Goal: Task Accomplishment & Management: Manage account settings

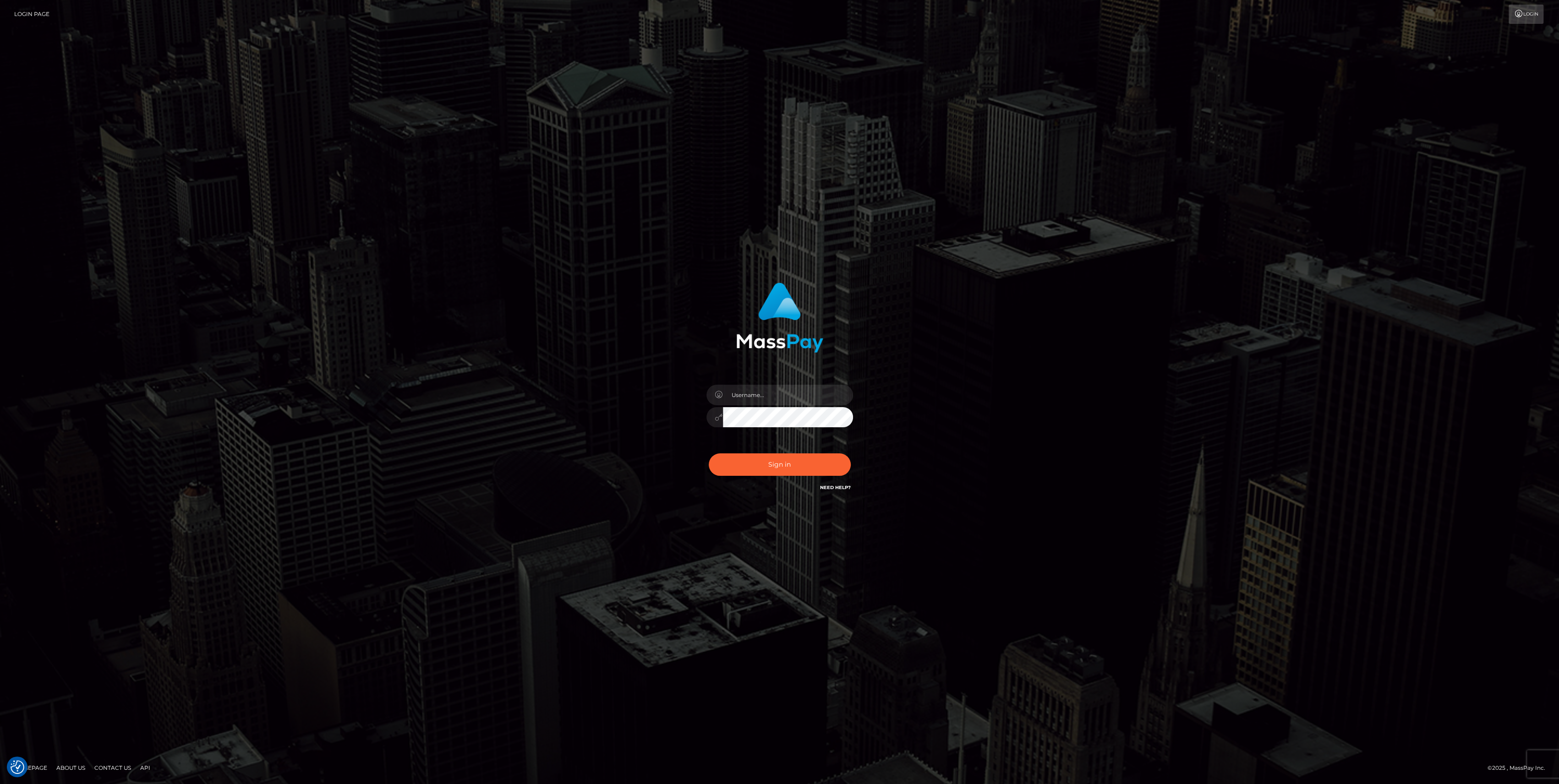
type input "bengreen"
click at [815, 467] on button "Sign in" at bounding box center [780, 464] width 142 height 22
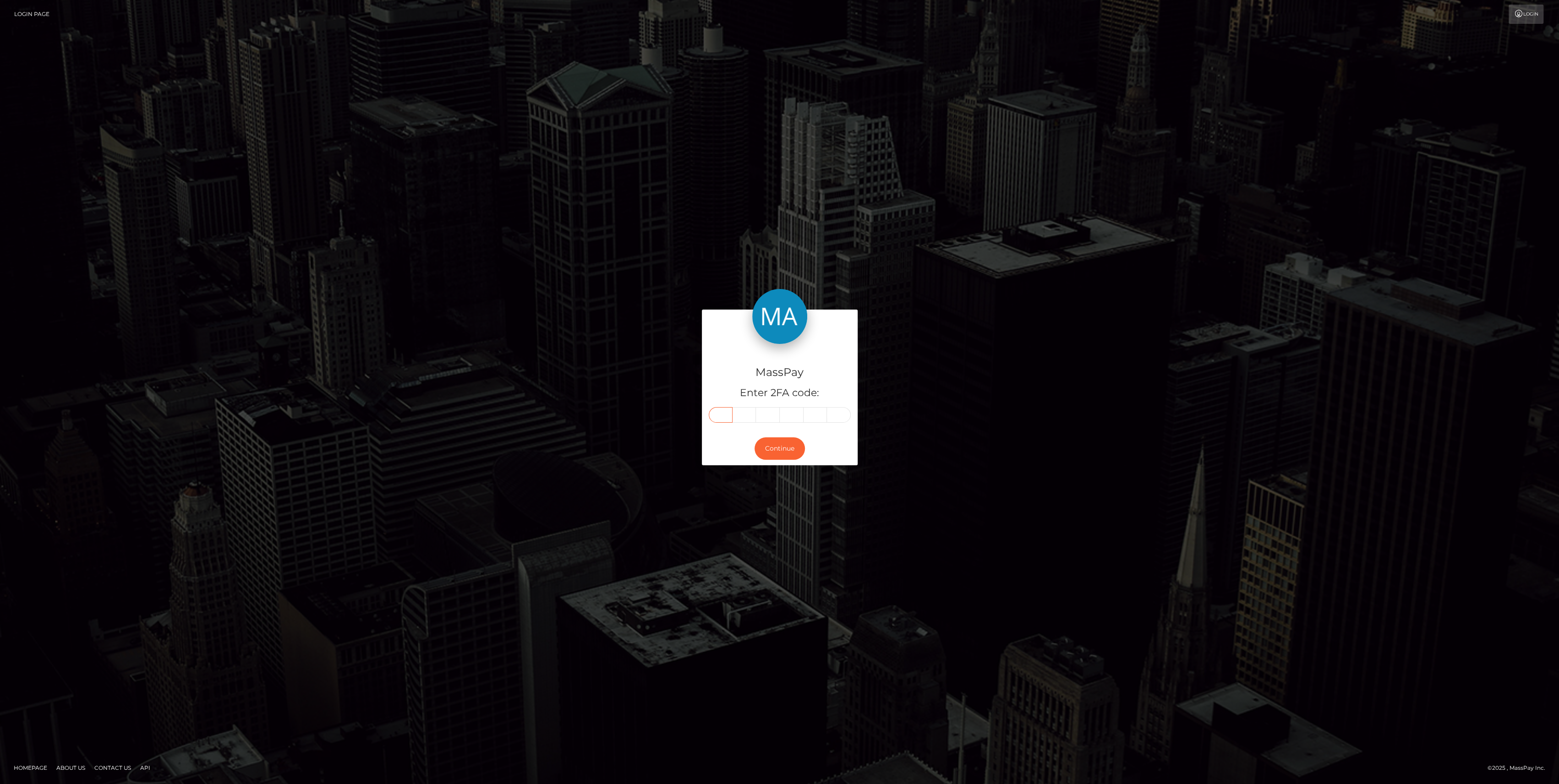
click at [719, 410] on input "text" at bounding box center [720, 415] width 24 height 16
paste input "7"
type input "7"
type input "1"
type input "5"
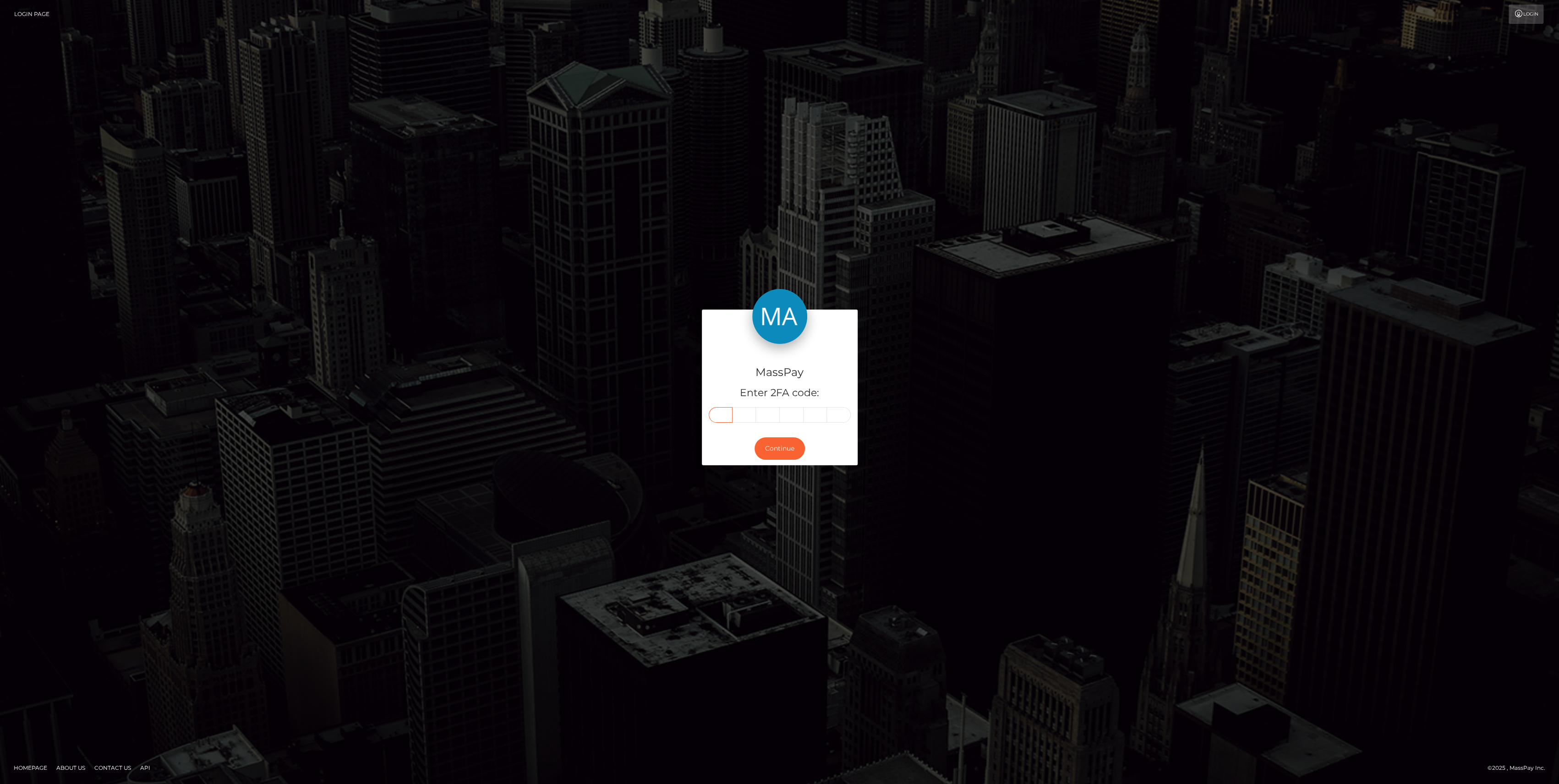
type input "2"
type input "3"
type input "9"
click at [774, 454] on button "Continue" at bounding box center [780, 448] width 50 height 22
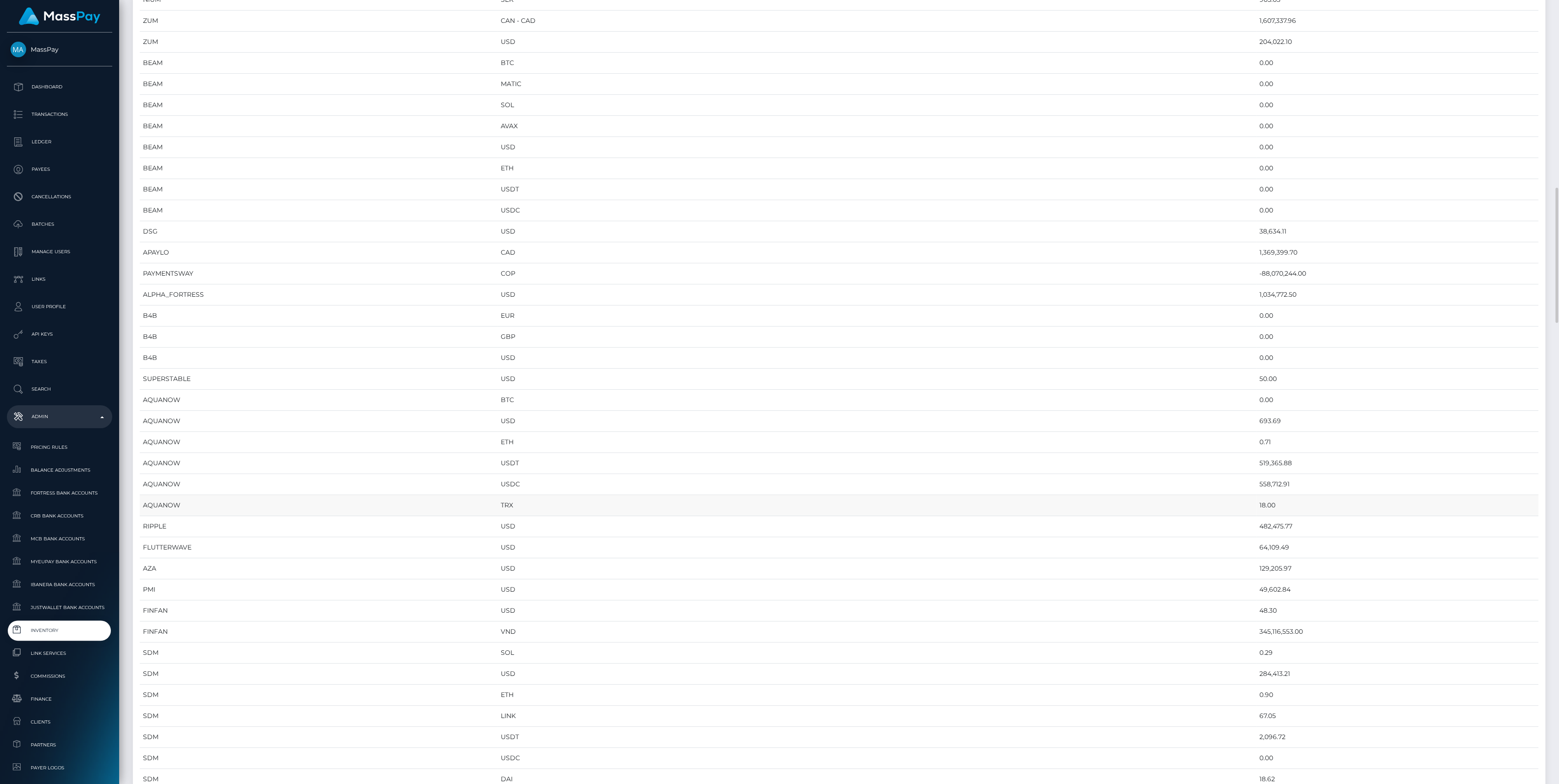
scroll to position [733, 0]
click at [1256, 564] on td "345,116,553.00" at bounding box center [1397, 570] width 282 height 21
copy td "345,116,553.00"
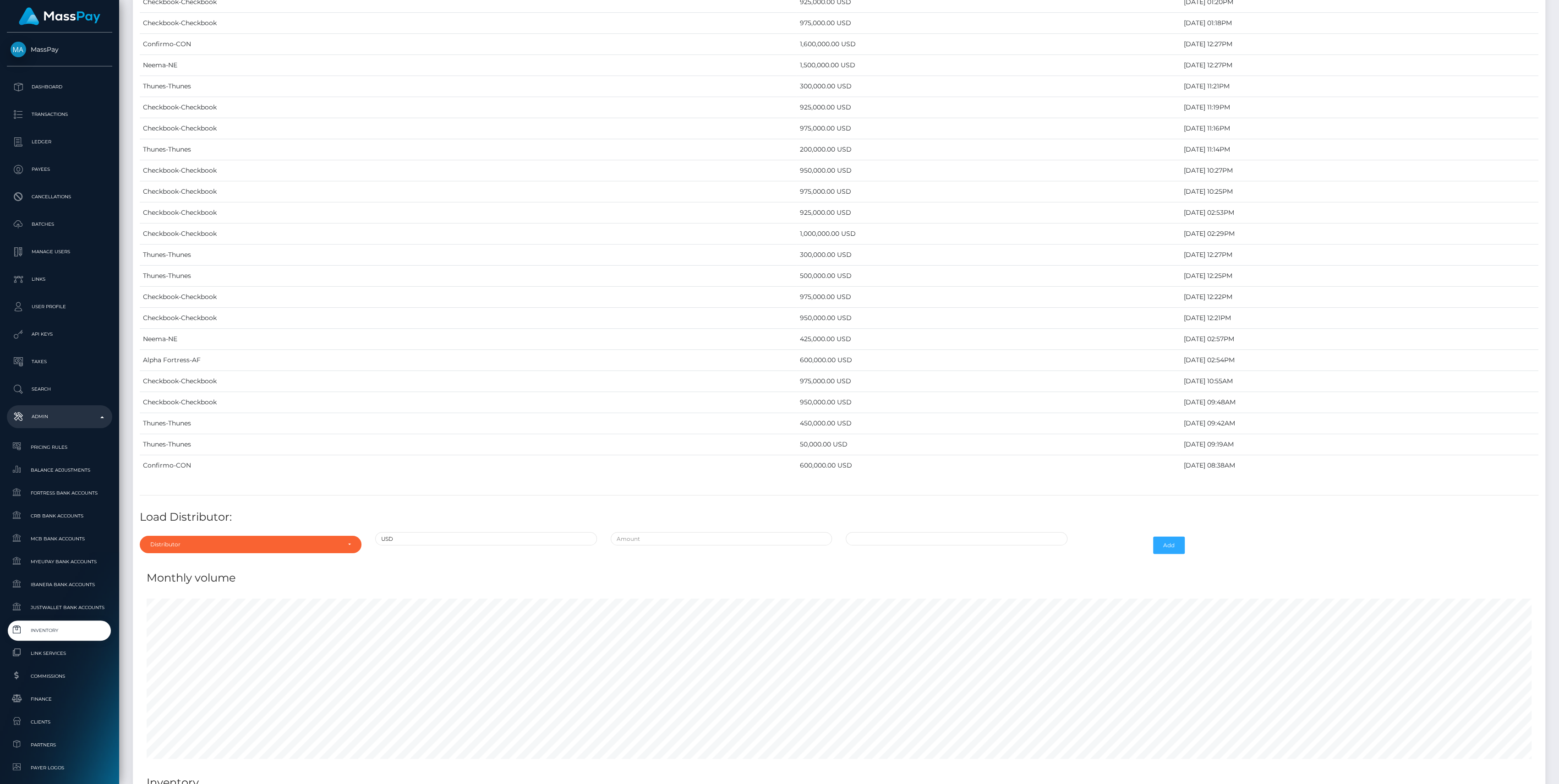
scroll to position [3758, 0]
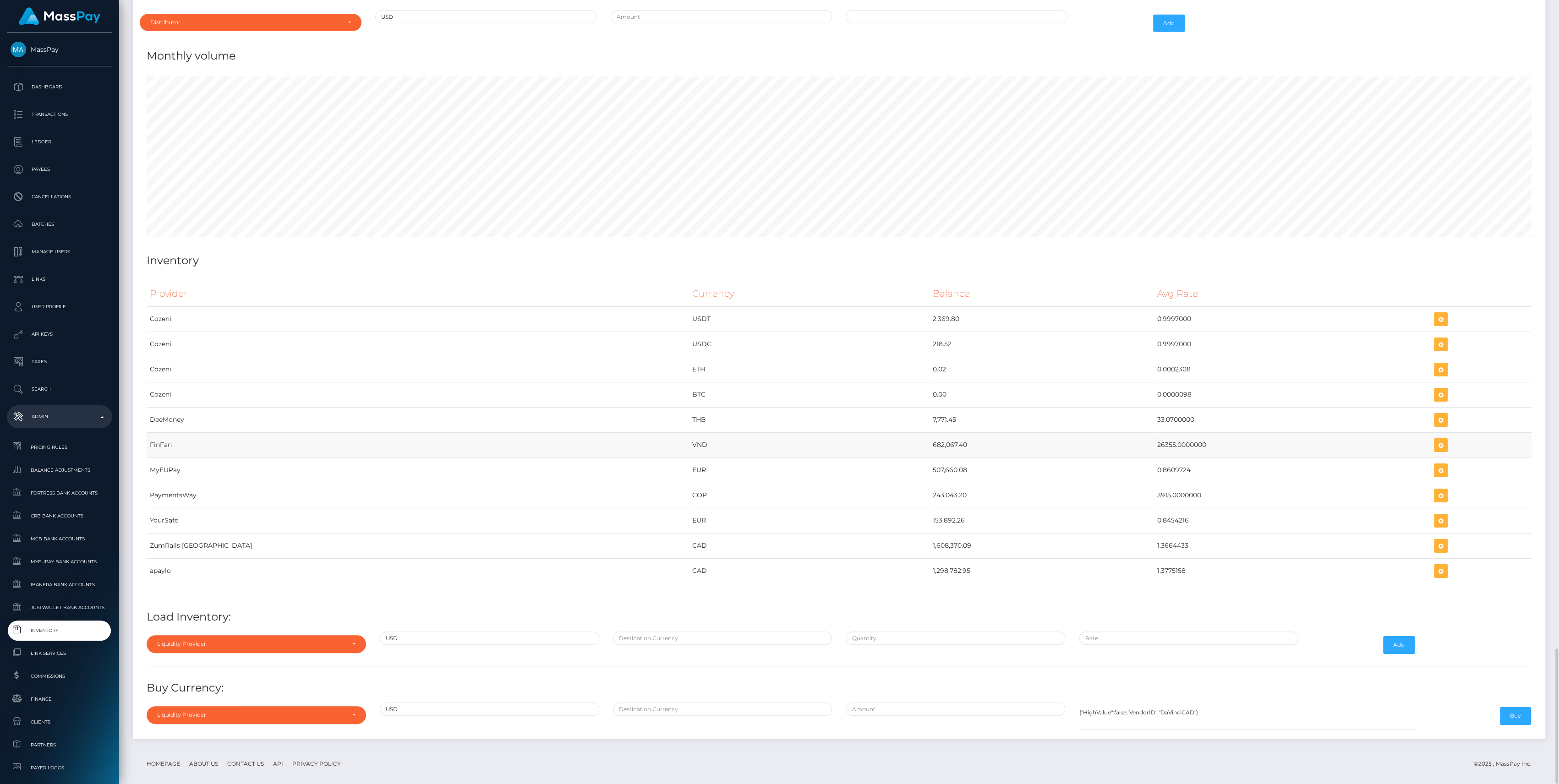
drag, startPoint x: 813, startPoint y: 436, endPoint x: 1026, endPoint y: 443, distance: 213.1
click at [1026, 443] on td "682,067.40" at bounding box center [1042, 445] width 225 height 25
drag, startPoint x: 1026, startPoint y: 443, endPoint x: 1008, endPoint y: 445, distance: 18.1
click at [1026, 443] on td "682,067.40" at bounding box center [1042, 445] width 225 height 25
click at [787, 433] on td "VND" at bounding box center [809, 445] width 240 height 25
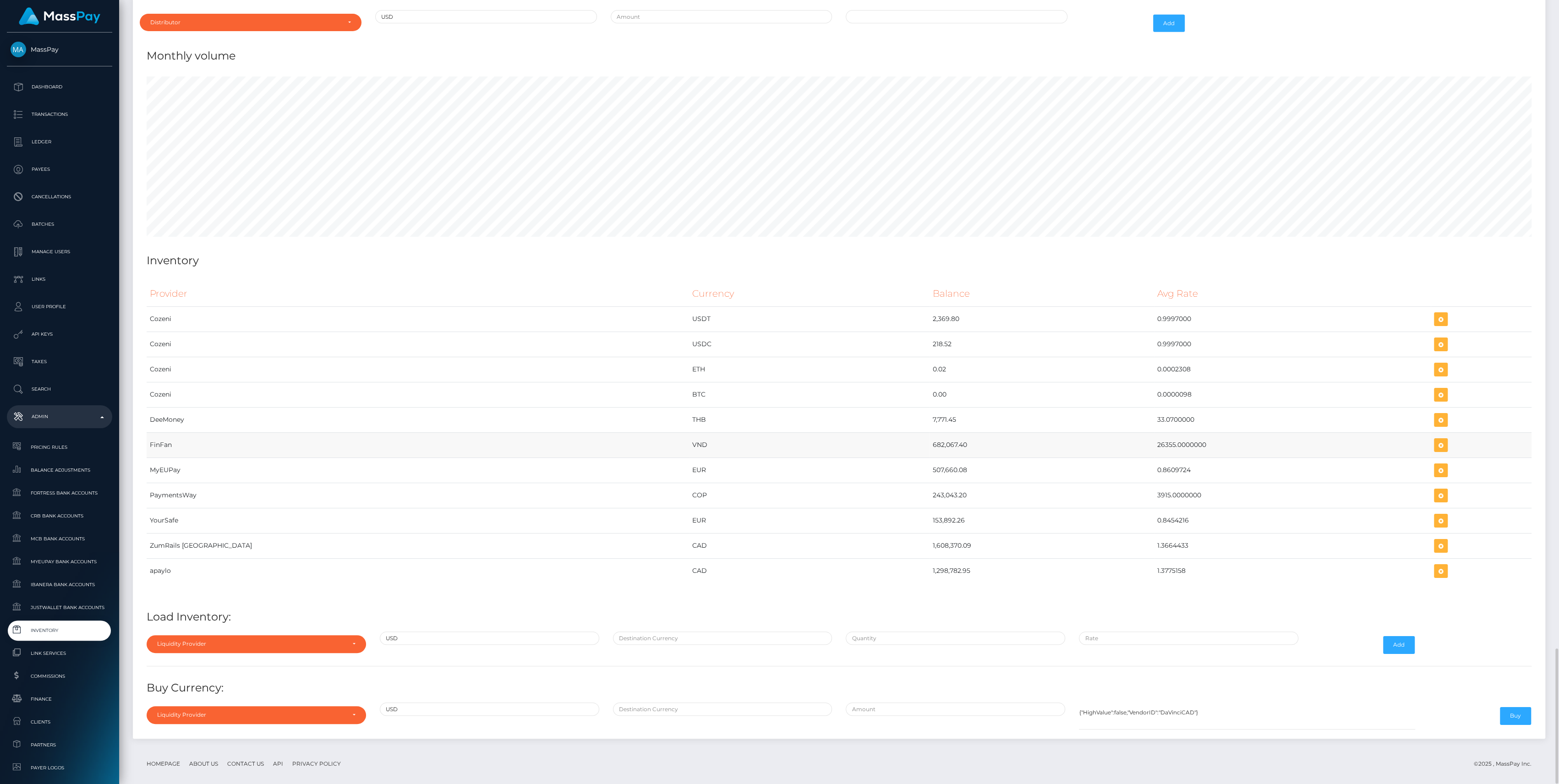
drag, startPoint x: 800, startPoint y: 435, endPoint x: 1132, endPoint y: 446, distance: 332.2
click at [1132, 446] on tr "FinFan VND 682,067.40 26355.0000000" at bounding box center [839, 445] width 1385 height 25
copy tr "682,067.40 26355.0000000"
click at [1436, 440] on icon "button" at bounding box center [1441, 445] width 11 height 11
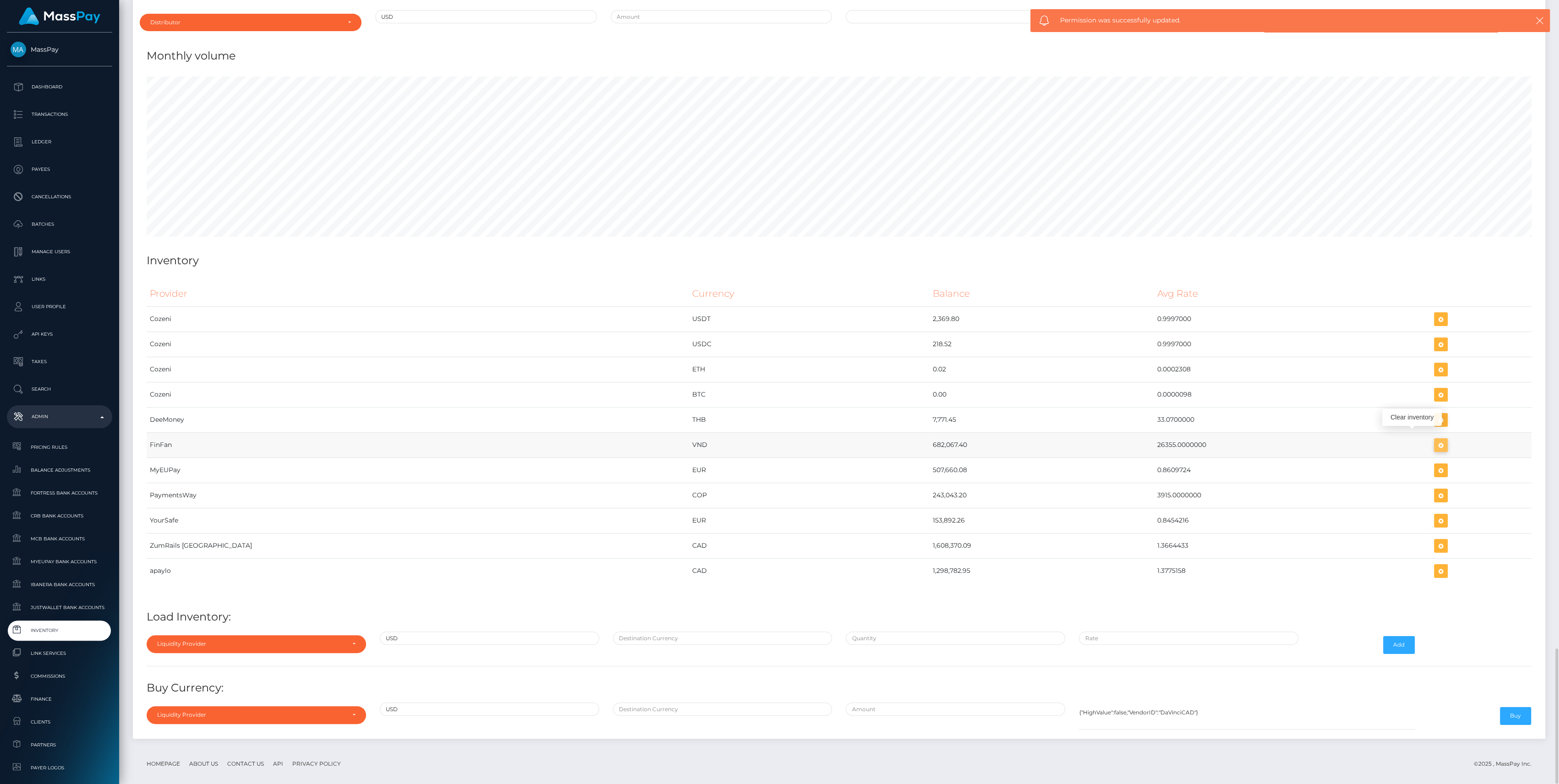
click at [1436, 440] on icon "button" at bounding box center [1441, 445] width 11 height 11
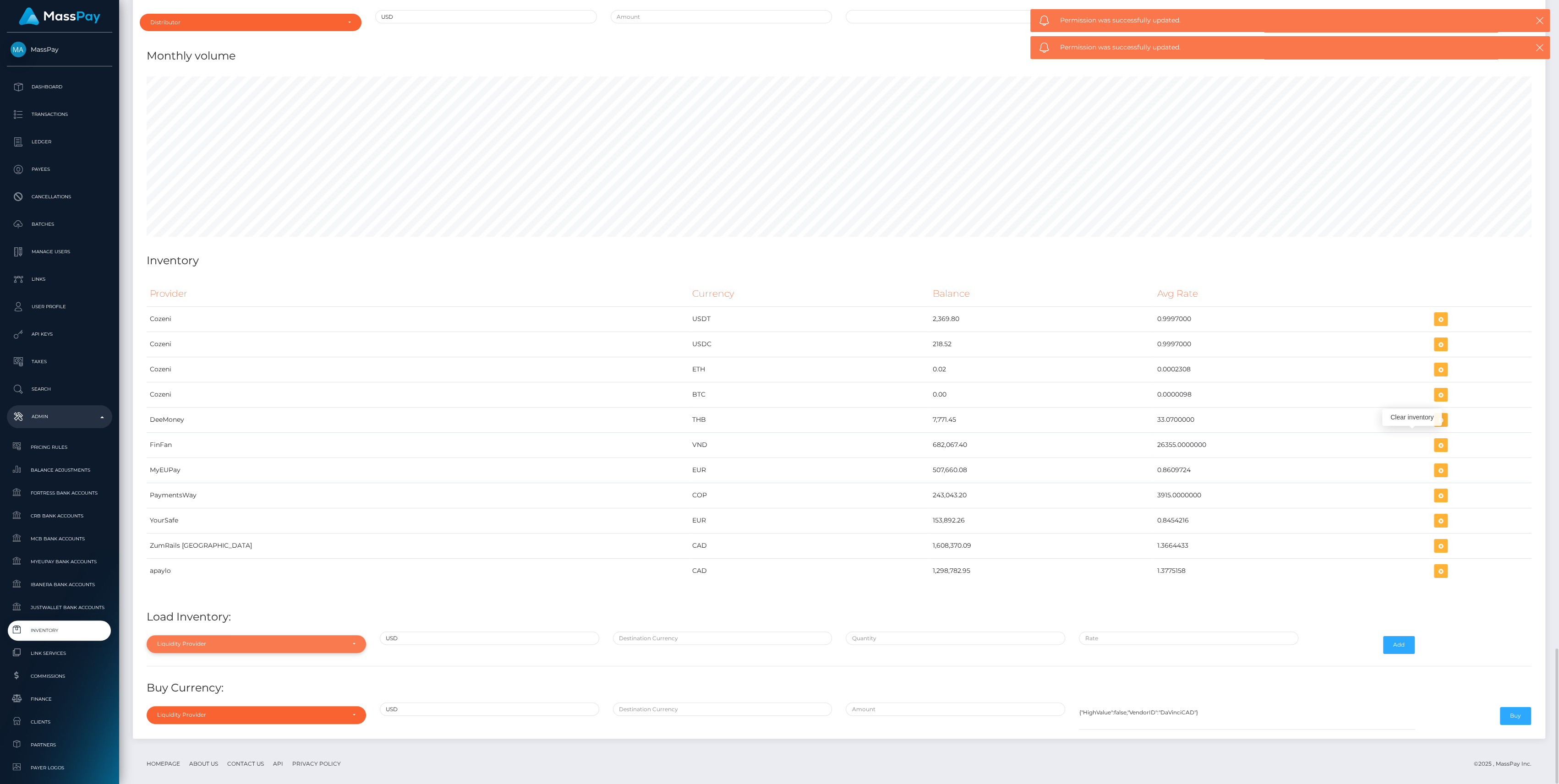
click at [216, 640] on div "Liquidity Provider" at bounding box center [251, 644] width 188 height 7
click at [226, 498] on input "Search" at bounding box center [256, 505] width 212 height 13
type input "fin"
click at [191, 624] on div "fin FinFan" at bounding box center [256, 613] width 220 height 44
click at [188, 625] on link "FinFan" at bounding box center [256, 633] width 220 height 17
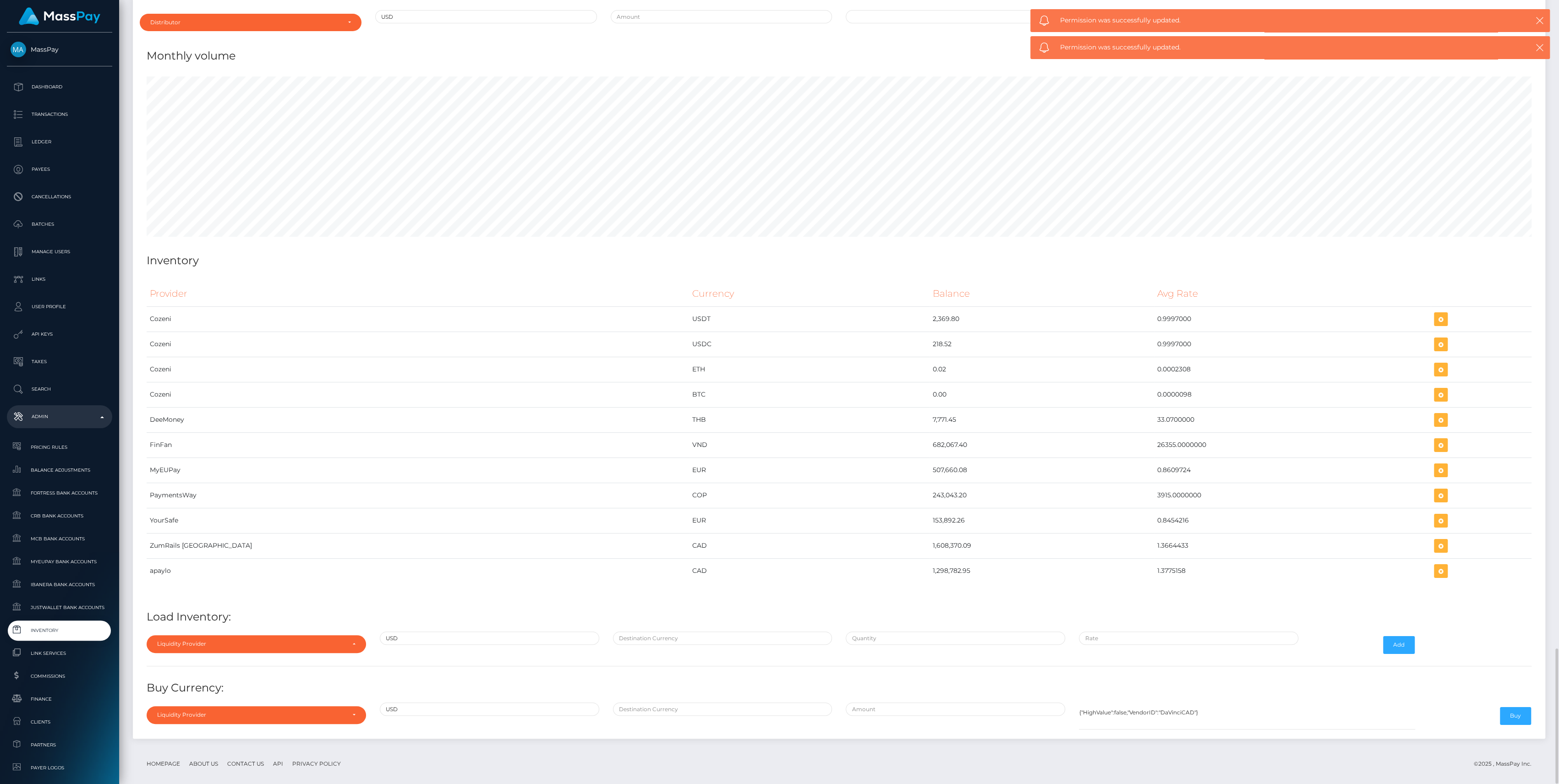
select select "FinFan"
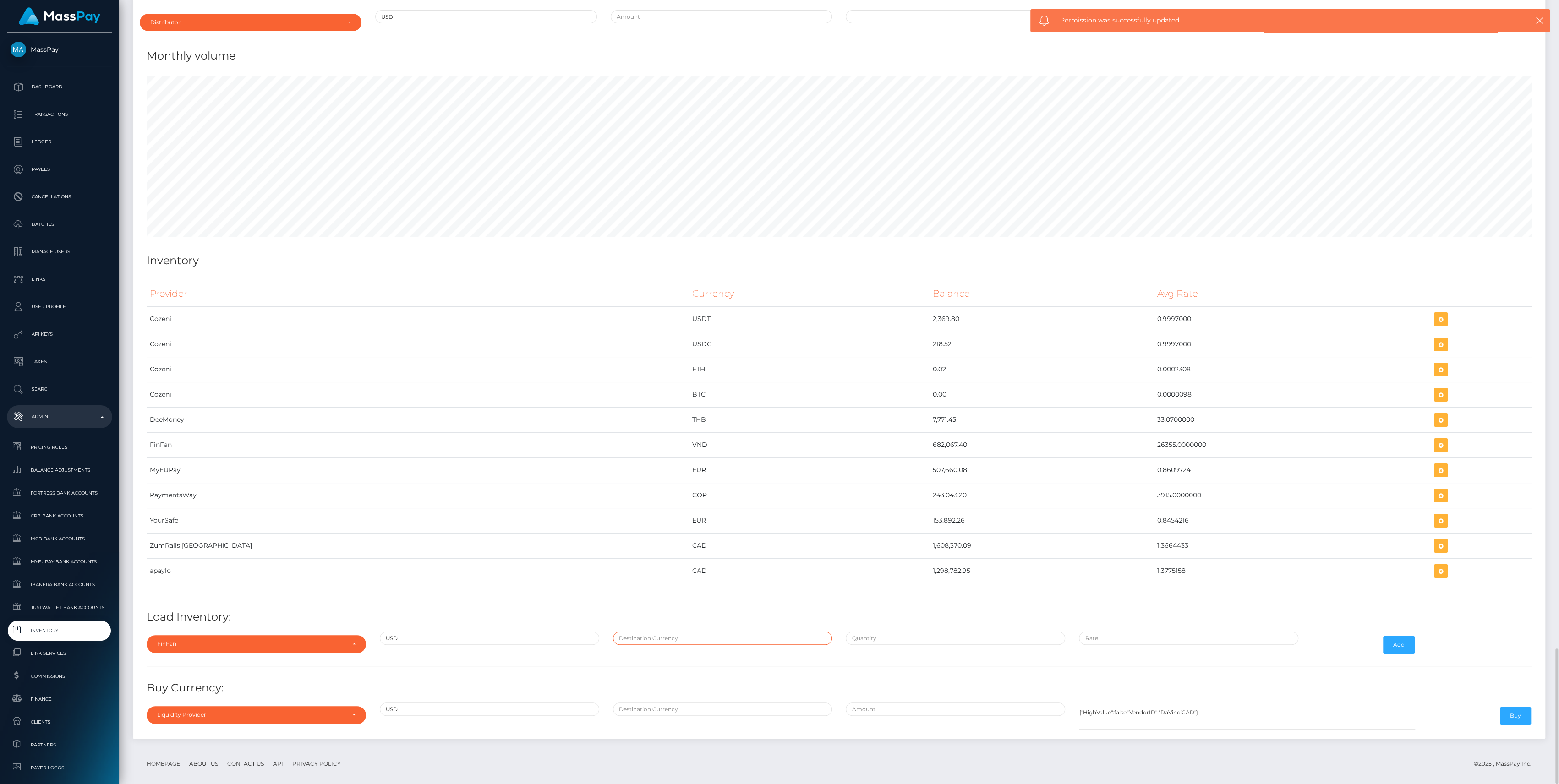
click at [654, 632] on input "text" at bounding box center [723, 638] width 220 height 13
type input "VND"
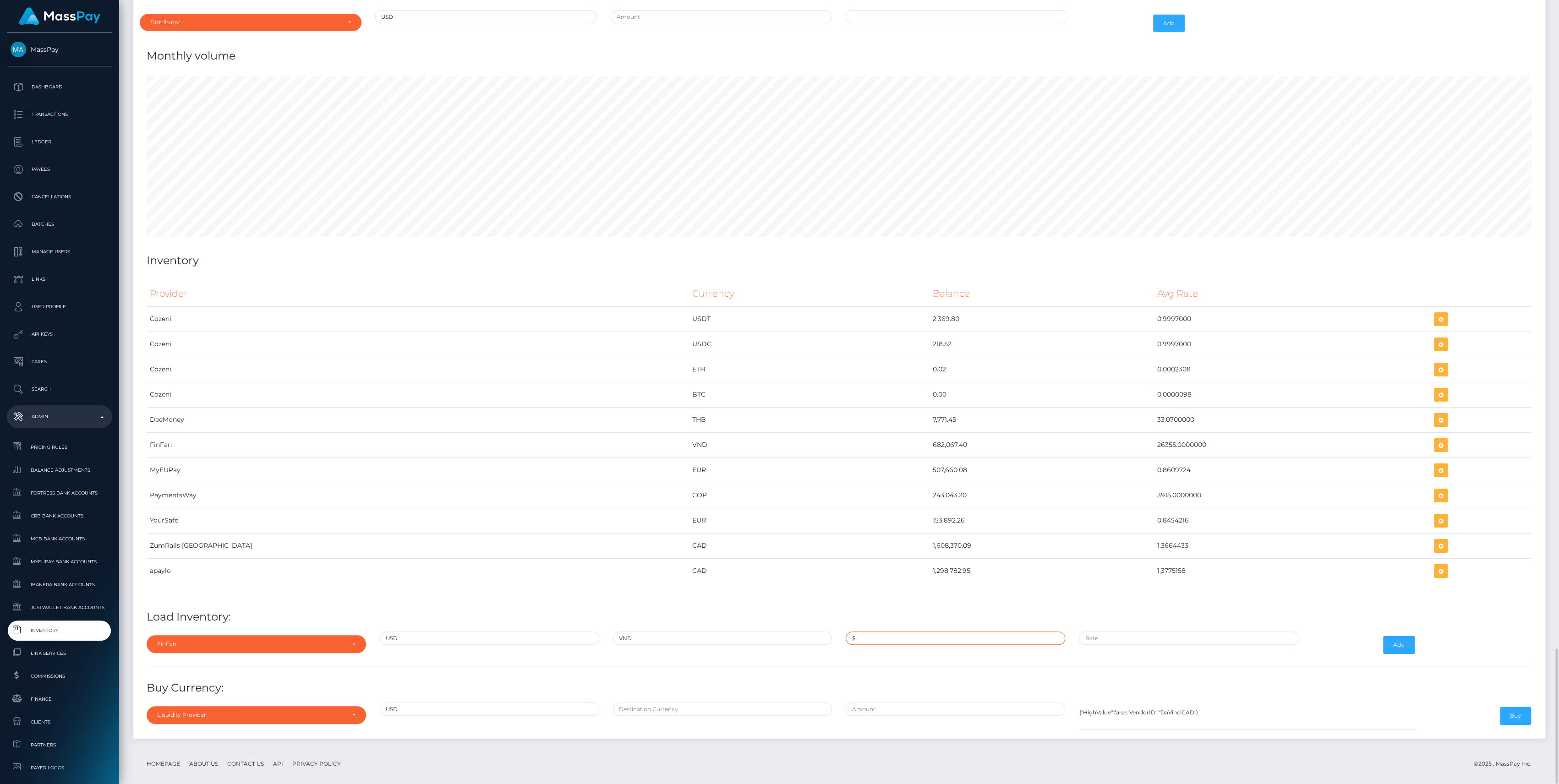
paste input "13,000.0000000"
type input "$13,000.0000000"
paste input "26,368.0000000"
type input "$26,368.0000000"
click at [1411, 636] on button "Add" at bounding box center [1399, 644] width 31 height 18
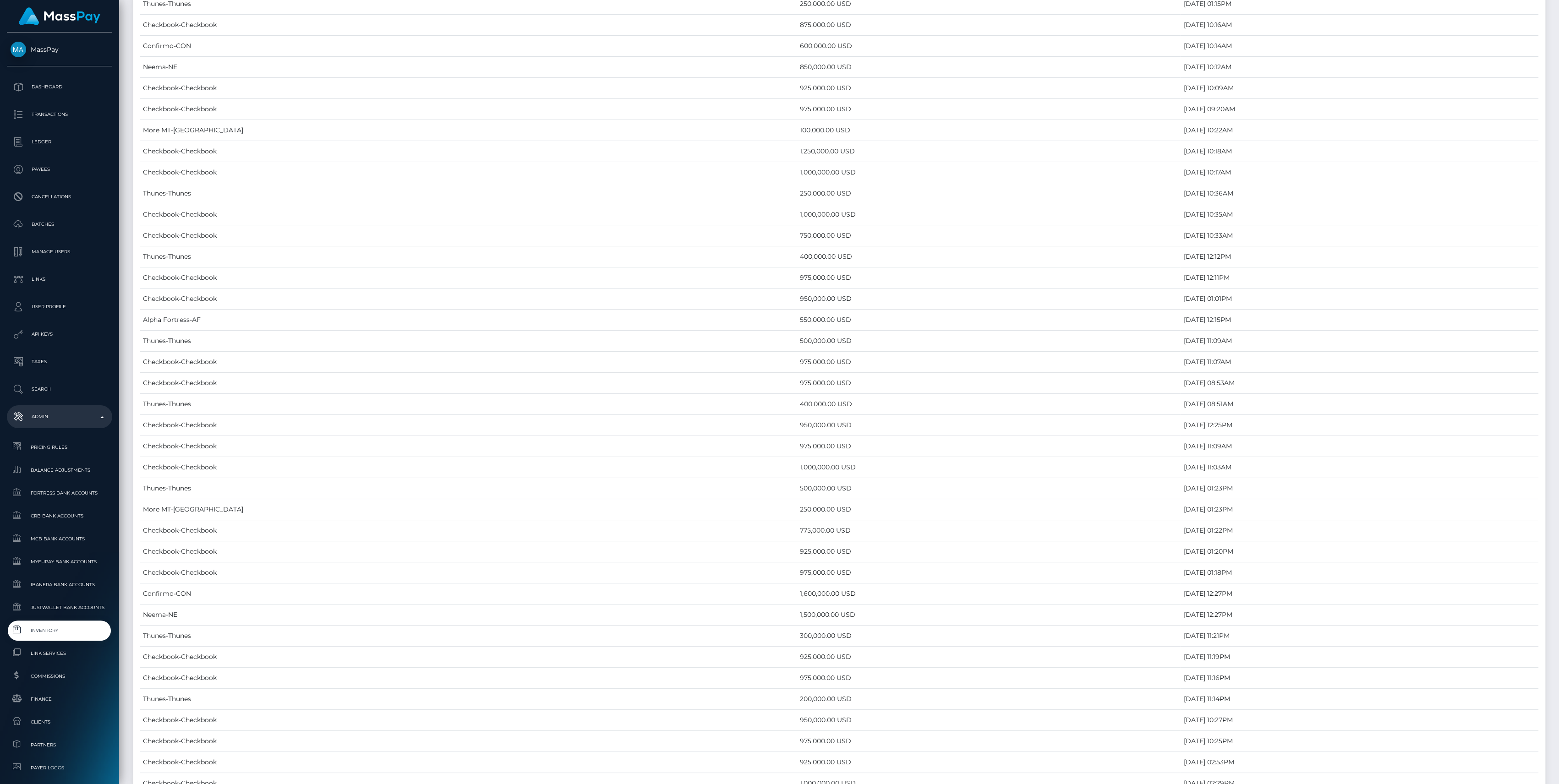
scroll to position [3758, 0]
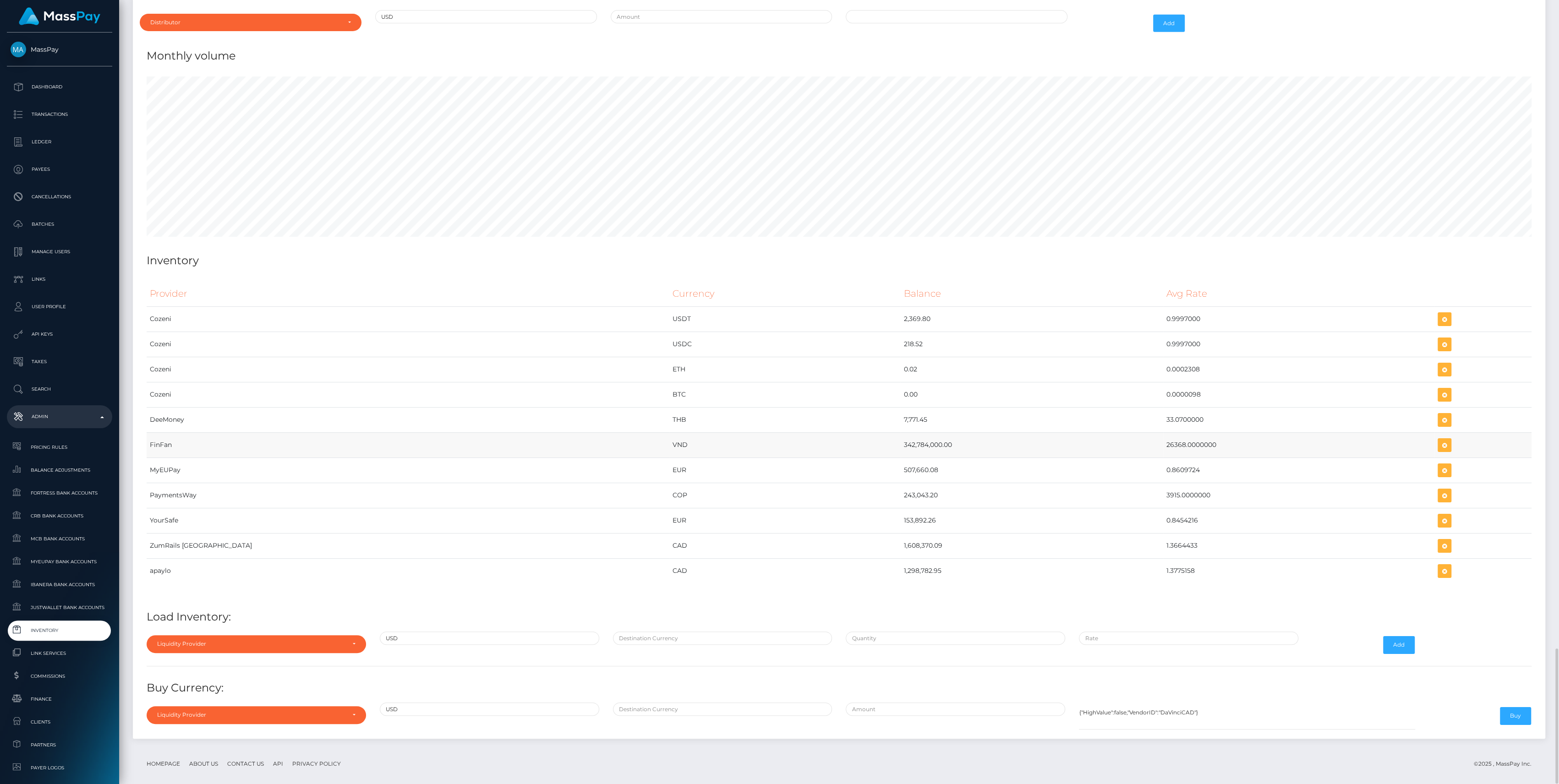
drag, startPoint x: 776, startPoint y: 435, endPoint x: 1187, endPoint y: 437, distance: 411.0
click at [1187, 437] on tr "FinFan VND 342,784,000.00 26368.0000000" at bounding box center [839, 445] width 1385 height 25
copy tr "342,784,000.00 26368.0000000"
click at [293, 640] on div "Liquidity Provider" at bounding box center [256, 644] width 220 height 18
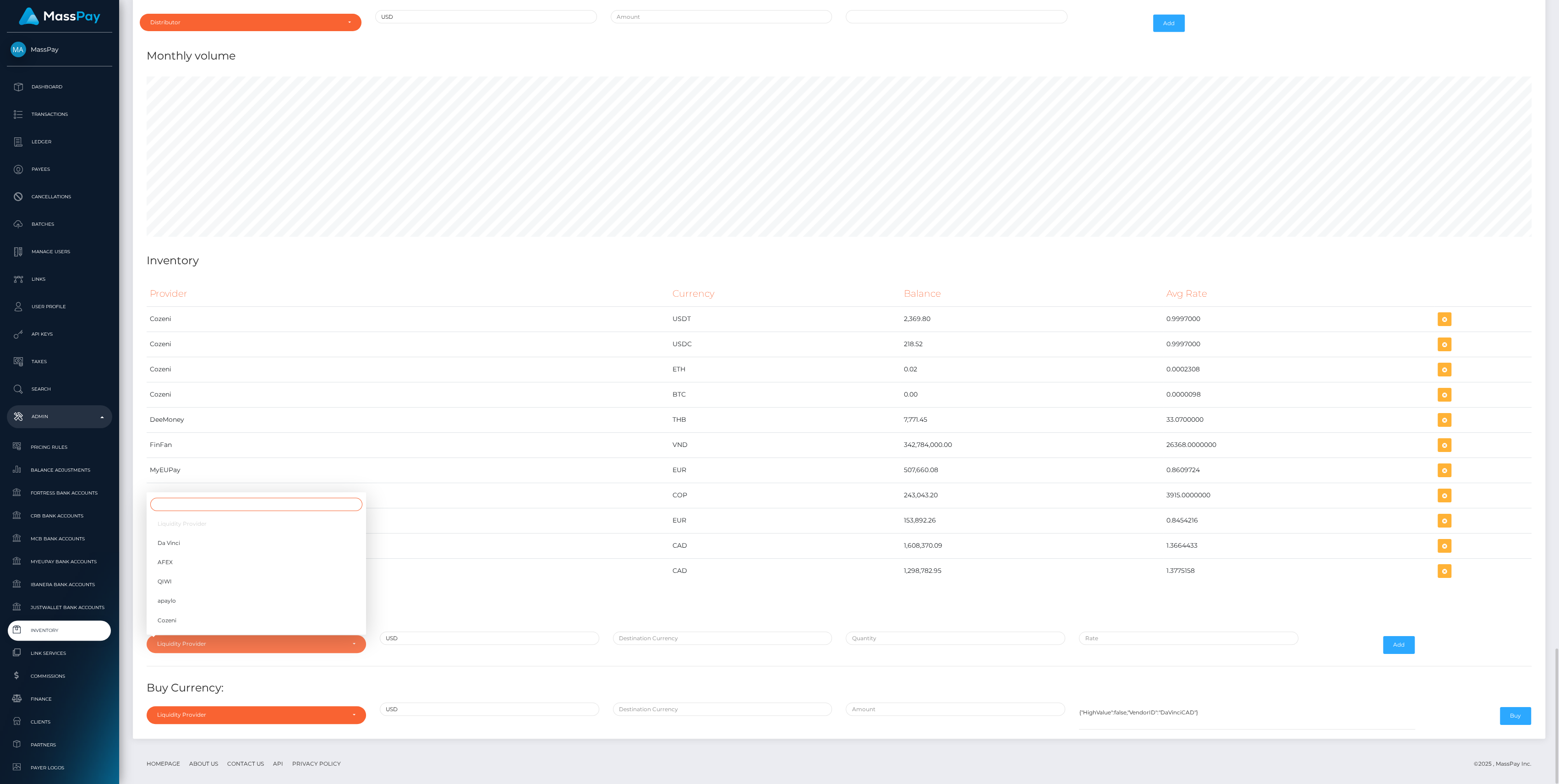
click at [178, 498] on input "Search" at bounding box center [256, 505] width 212 height 13
type input "fi"
click at [171, 619] on span "FinFan" at bounding box center [167, 623] width 19 height 8
select select "FinFan"
click at [694, 632] on input "text" at bounding box center [723, 638] width 220 height 13
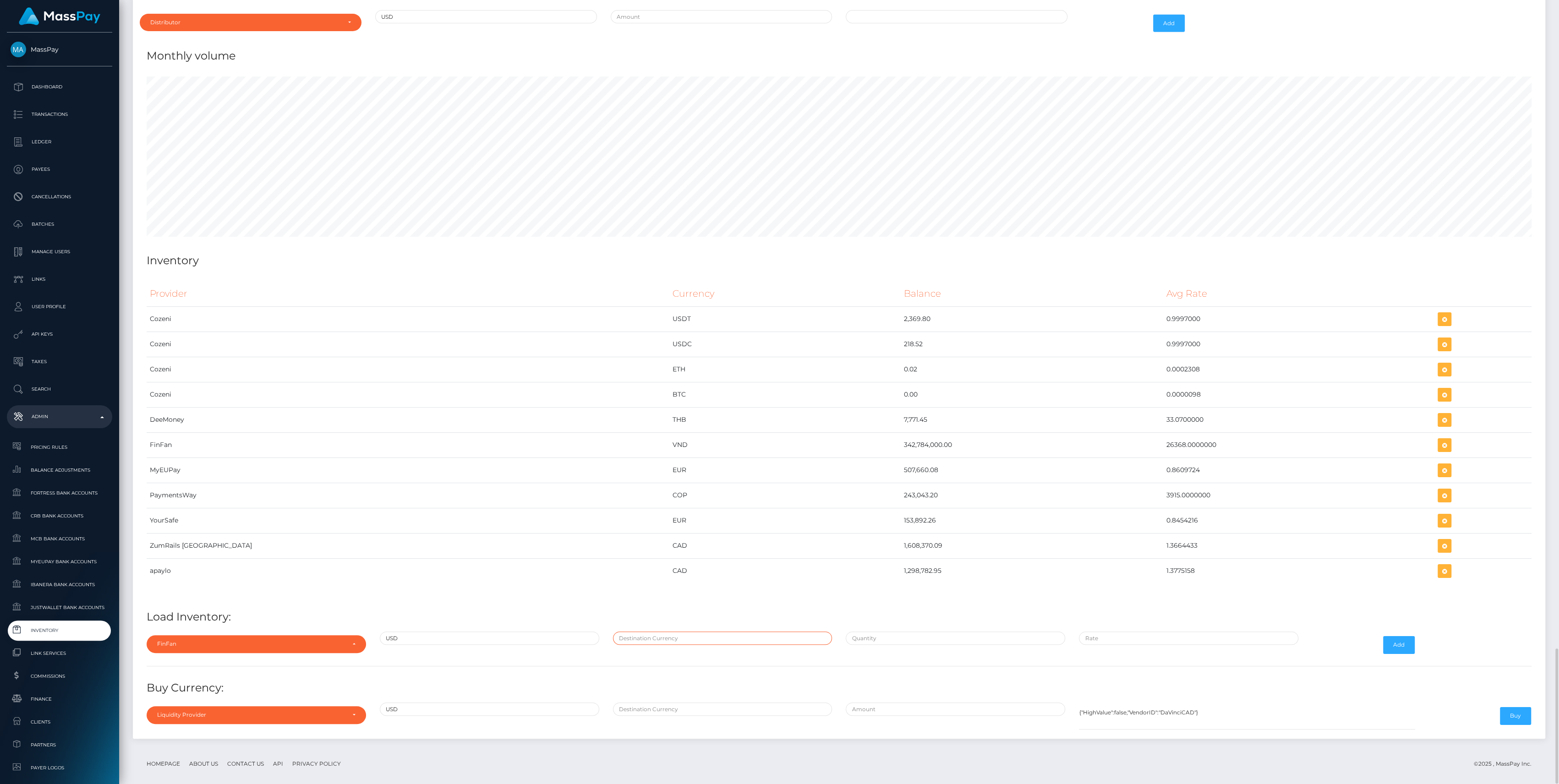
type input "VND"
type input "$13,000.0000000"
type input "$26,368.0000000"
click at [902, 638] on div "$13,000.0000000" at bounding box center [955, 645] width 233 height 27
click at [905, 632] on input "$13,000.0000000" at bounding box center [955, 638] width 220 height 13
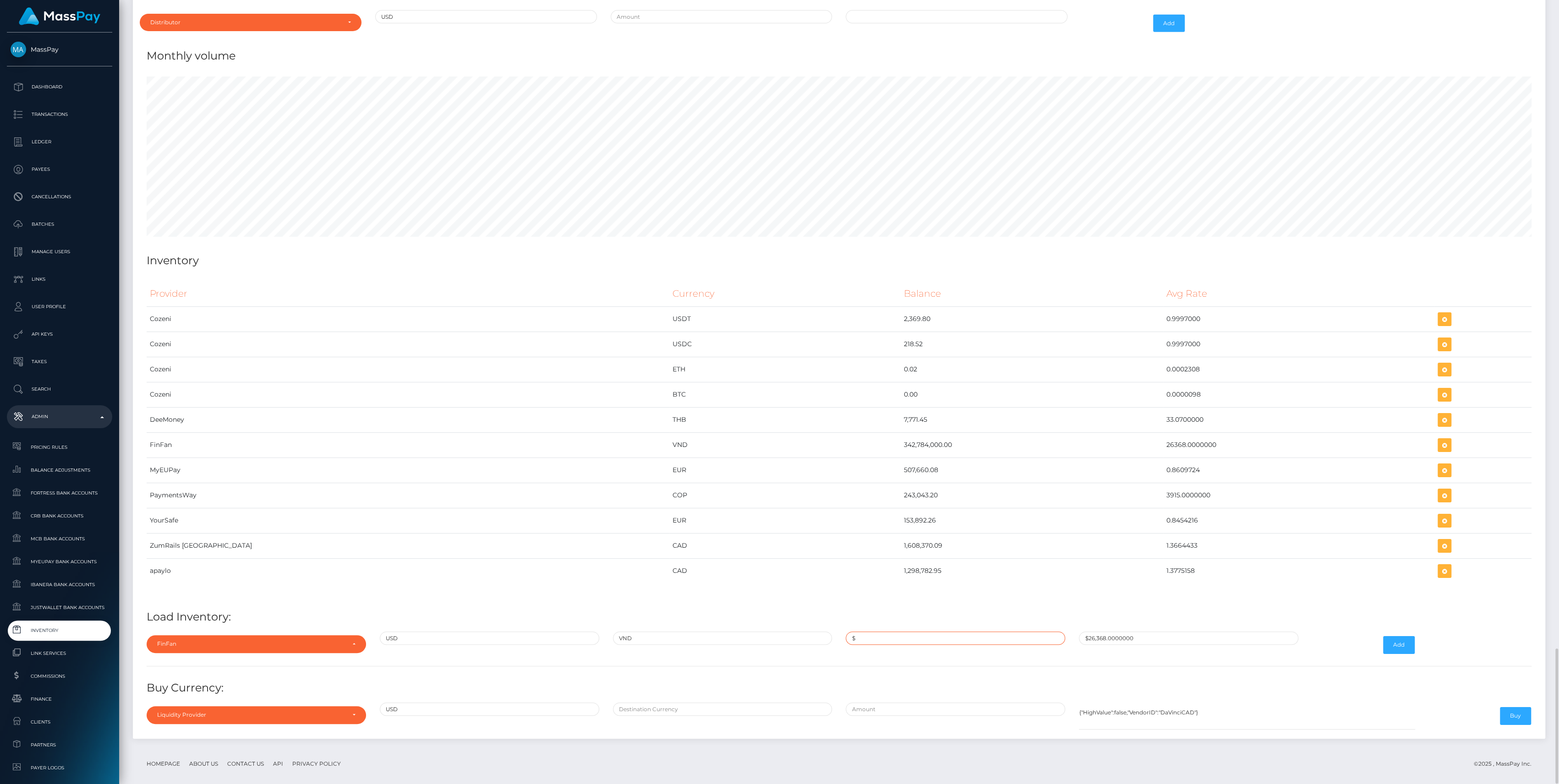
paste input "88.5630144"
type input "$88.5630144"
paste input "26,337.7778500"
type input "$26,337.7778500"
click at [1412, 641] on button "Add" at bounding box center [1399, 644] width 31 height 18
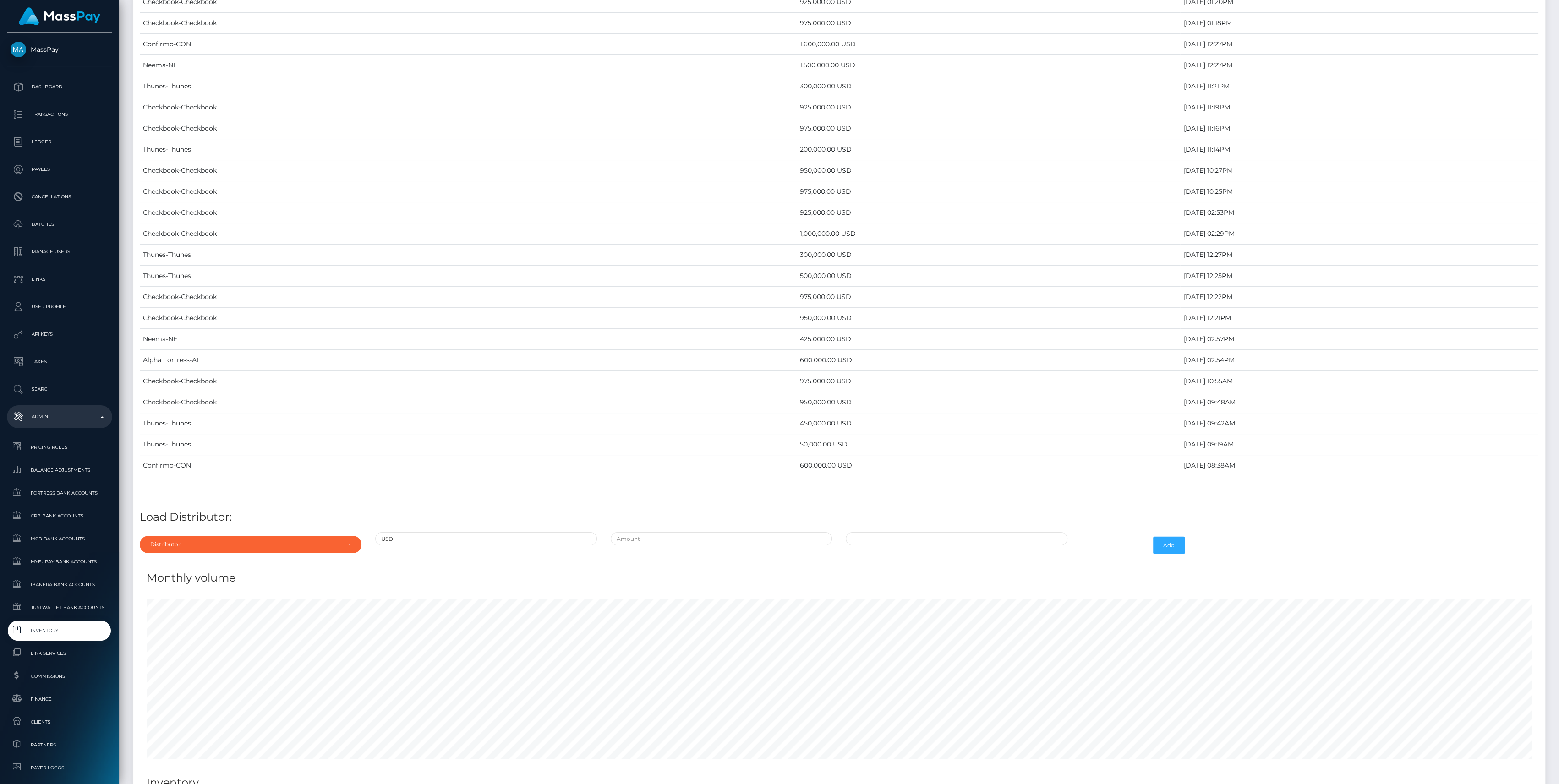
scroll to position [3758, 0]
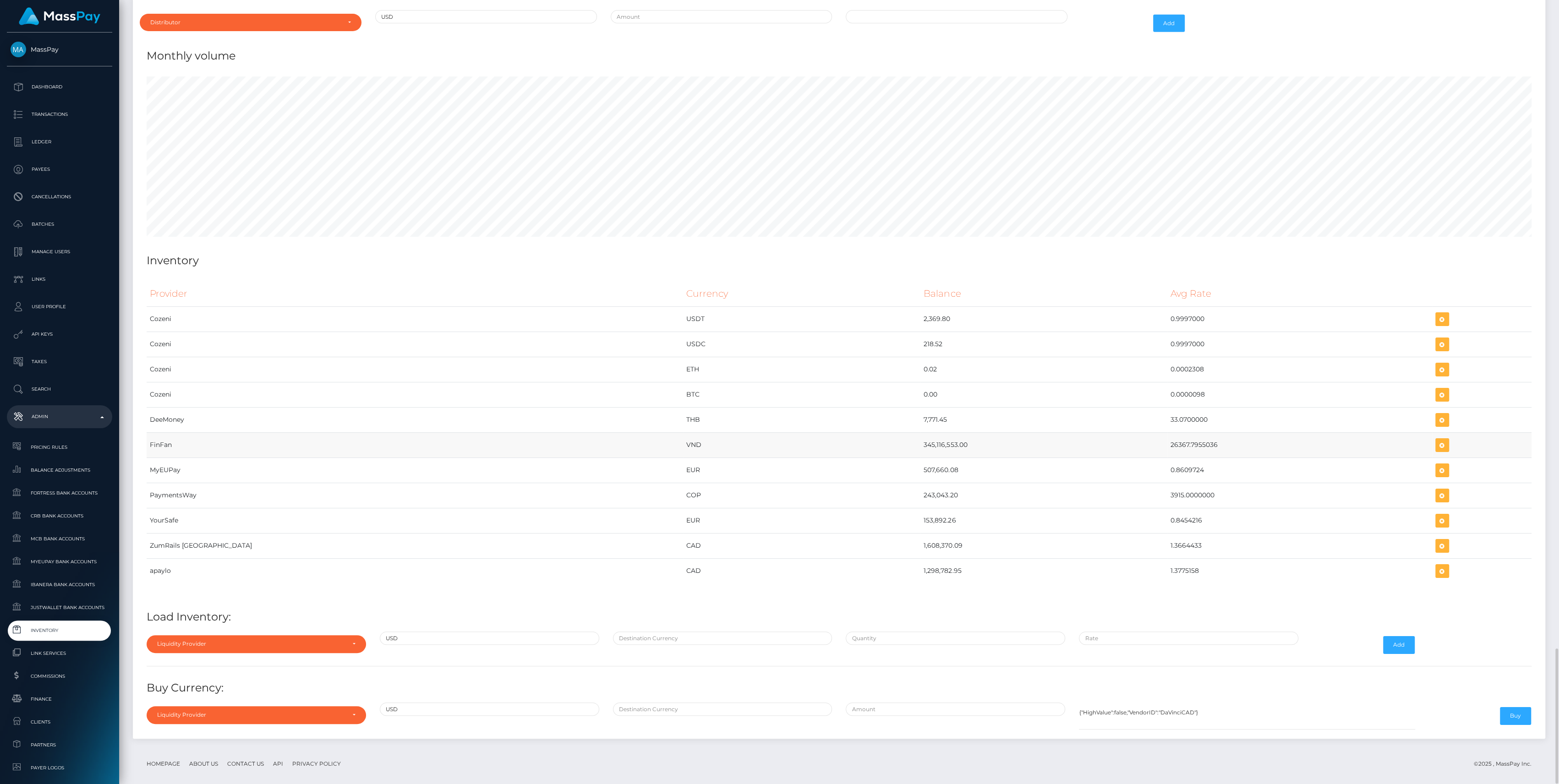
drag, startPoint x: 795, startPoint y: 434, endPoint x: 1168, endPoint y: 439, distance: 373.0
click at [1168, 439] on tr "FinFan VND 345,116,553.00 26367.7955036" at bounding box center [839, 445] width 1385 height 25
copy tr "345,116,553.00 26367.7955036"
click at [1437, 440] on icon "button" at bounding box center [1442, 445] width 11 height 11
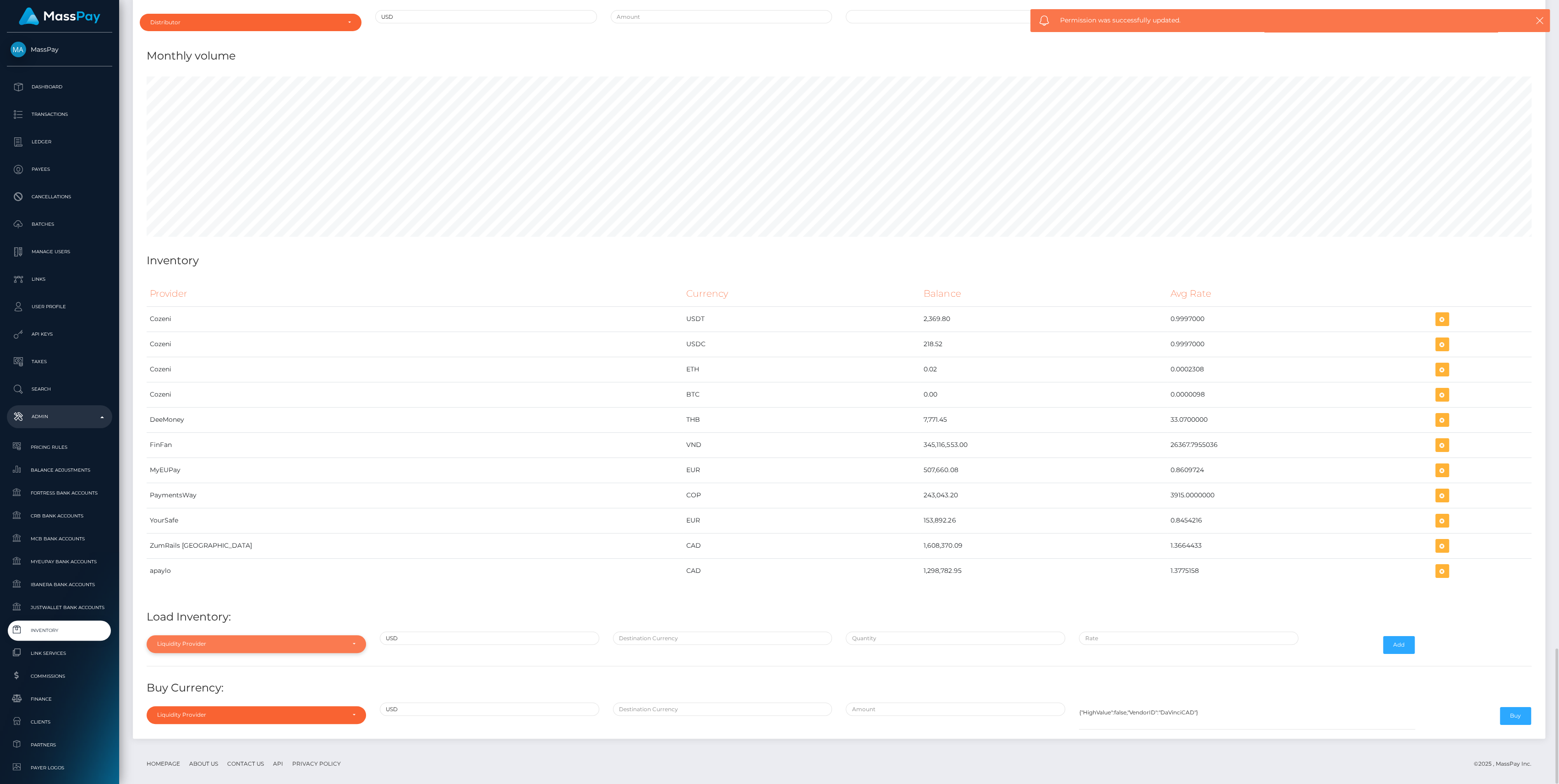
click at [314, 640] on div "Liquidity Provider" at bounding box center [251, 644] width 188 height 7
click at [187, 498] on input "Search" at bounding box center [256, 505] width 212 height 13
type input "fin"
click at [179, 614] on link "FinFan" at bounding box center [256, 622] width 220 height 17
select select "FinFan"
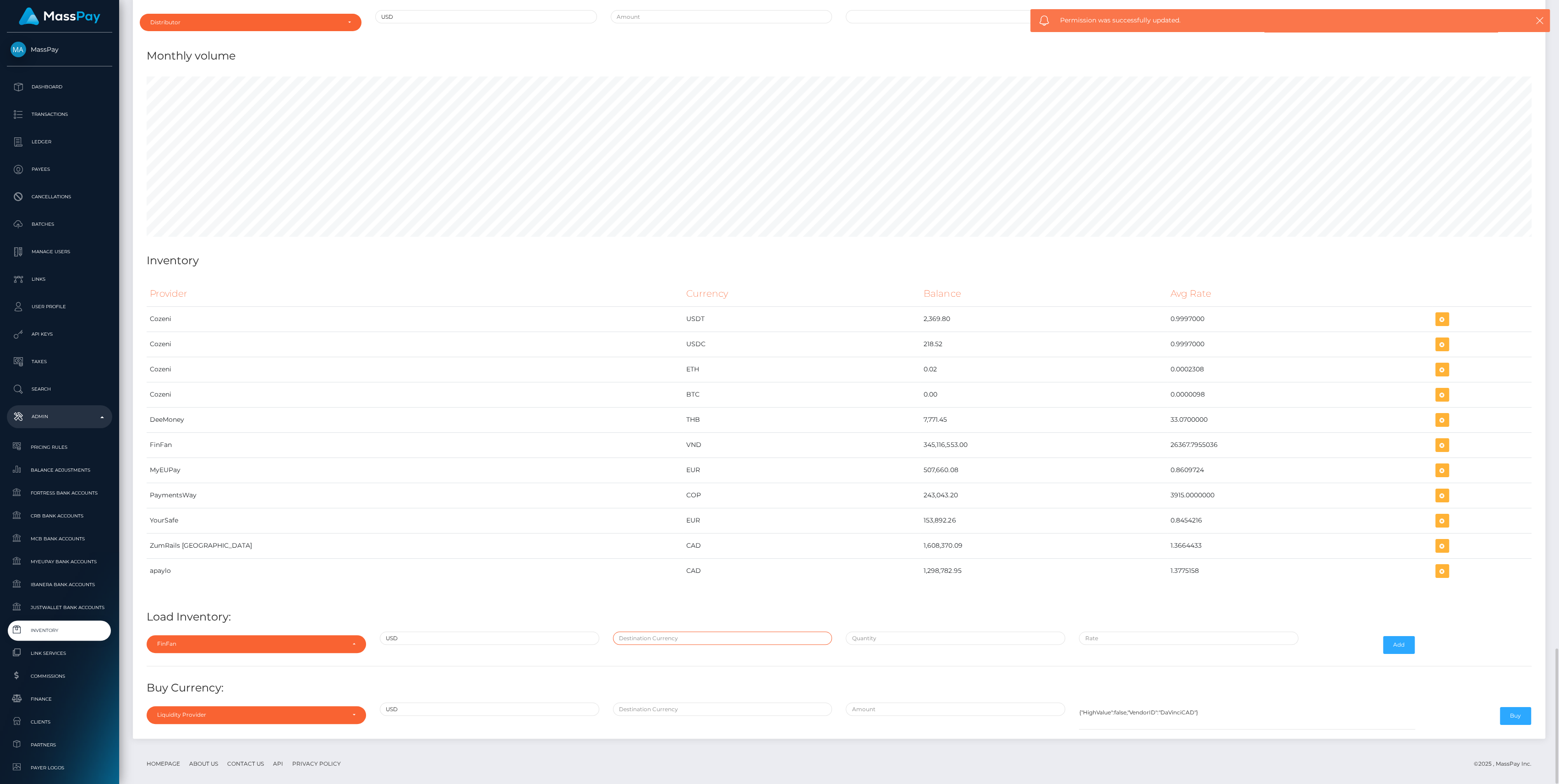
click at [654, 632] on input "text" at bounding box center [723, 638] width 220 height 13
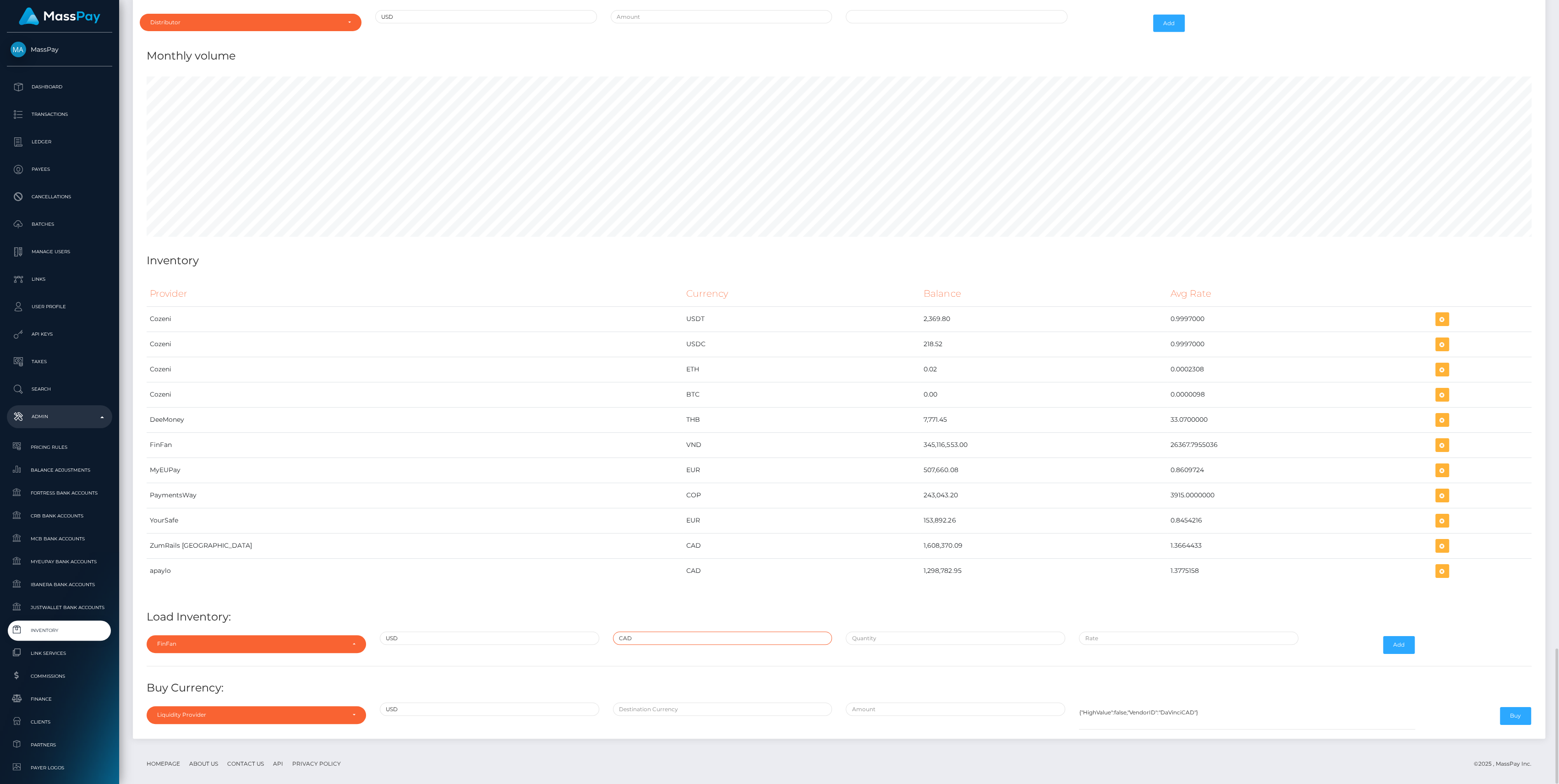
click at [723, 632] on input "CAD" at bounding box center [723, 638] width 220 height 13
type input "VND"
type input "$88.5630144"
type input "$26,337.7778500"
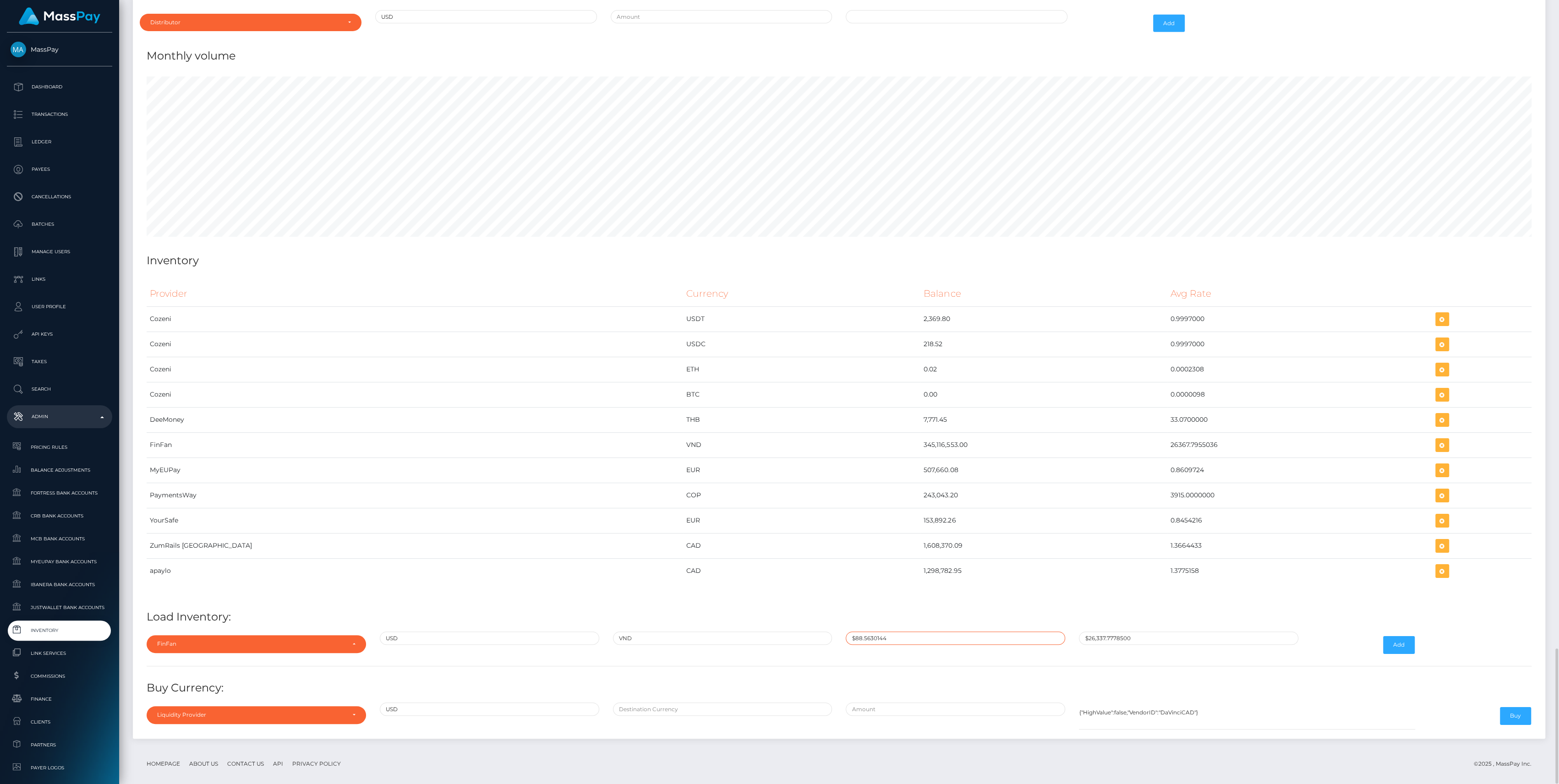
click at [953, 632] on input "$88.5630144" at bounding box center [955, 638] width 220 height 13
paste input "13,088.5600000"
type input "$13,088.5600000"
click at [1157, 632] on input "$26,337.7778500" at bounding box center [1189, 638] width 220 height 13
paste input "26,367.7955000"
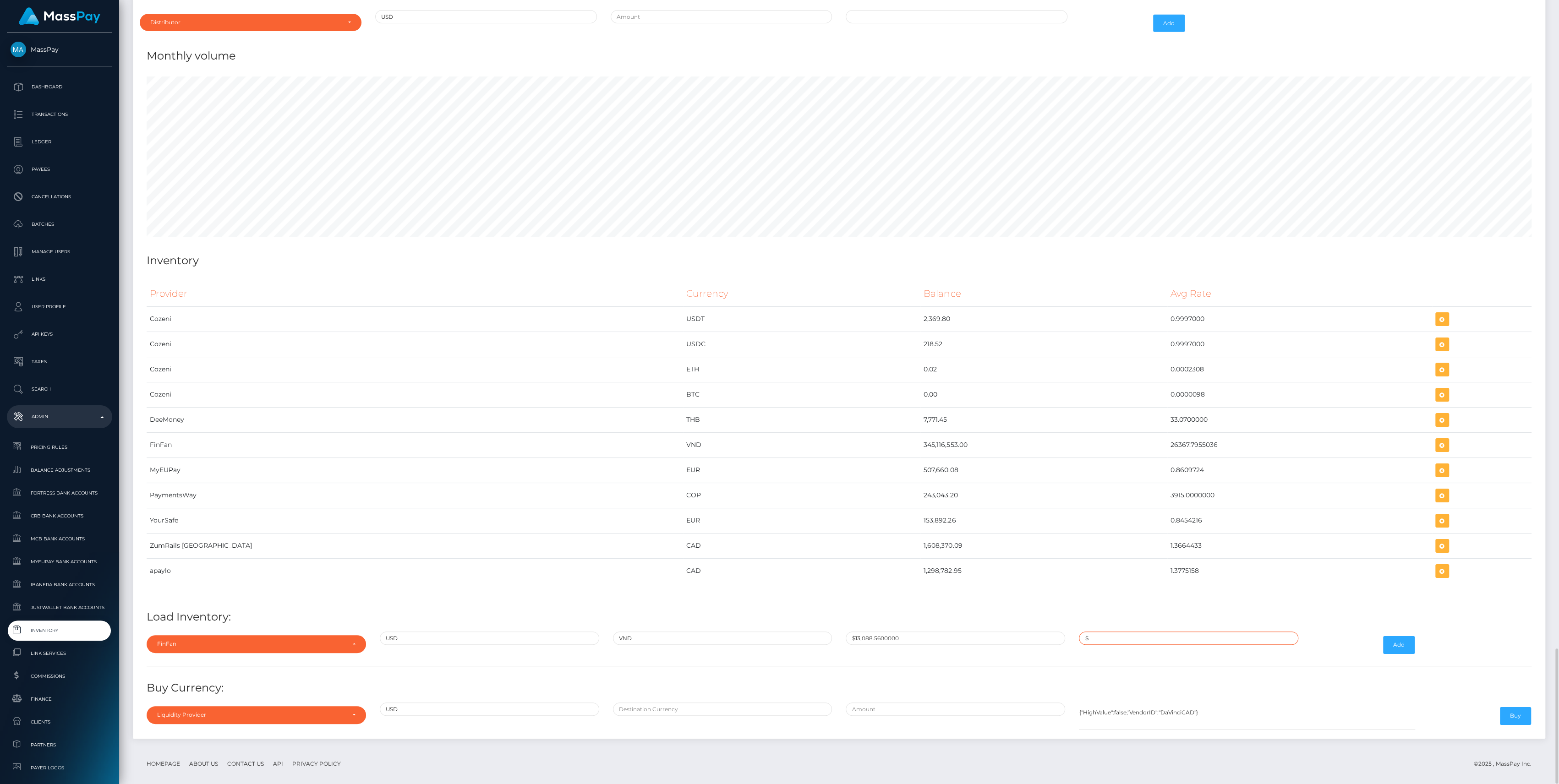
type input "$26,367.7955000"
click at [1390, 641] on button "Add" at bounding box center [1399, 644] width 31 height 18
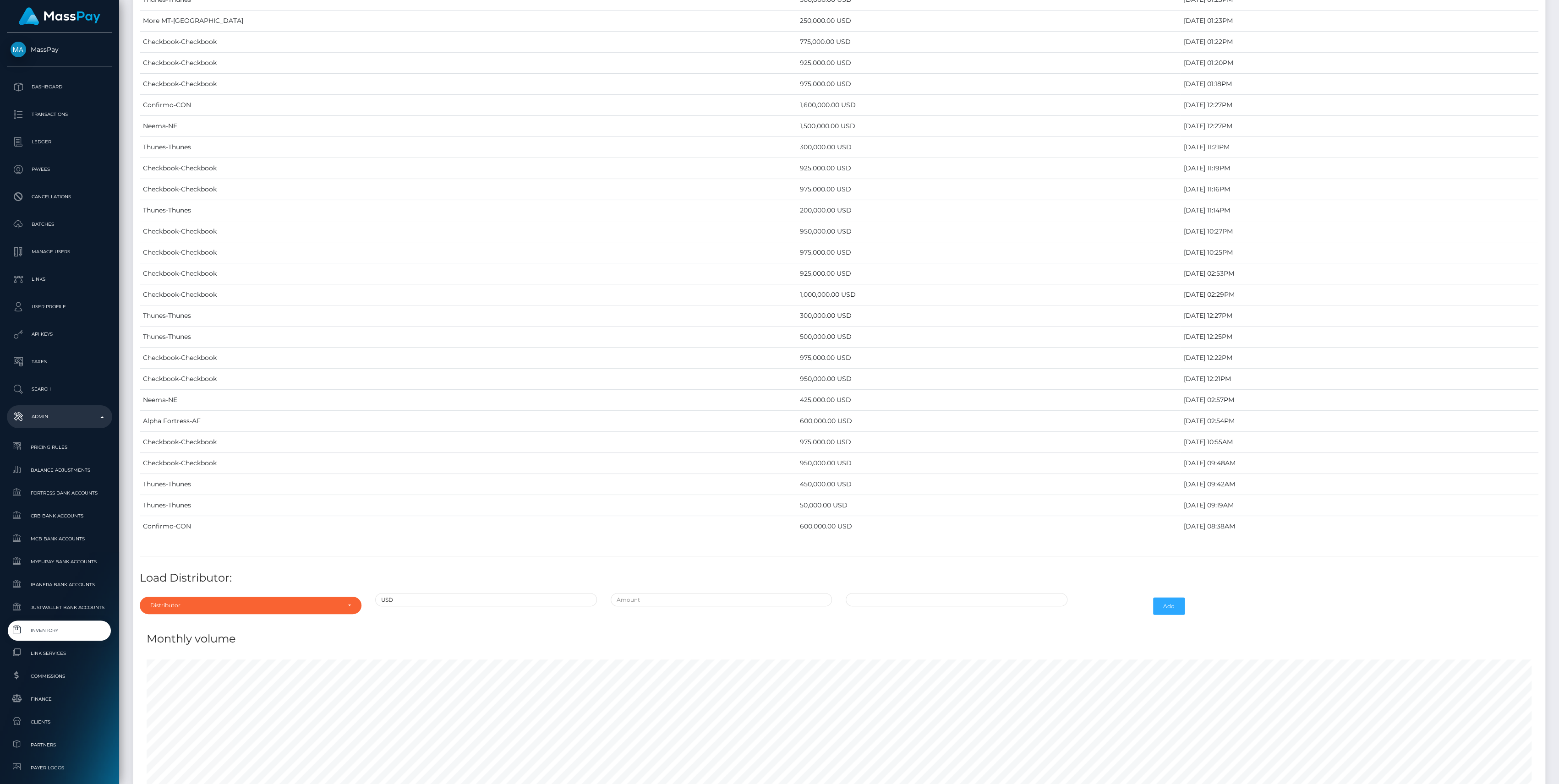
scroll to position [3758, 0]
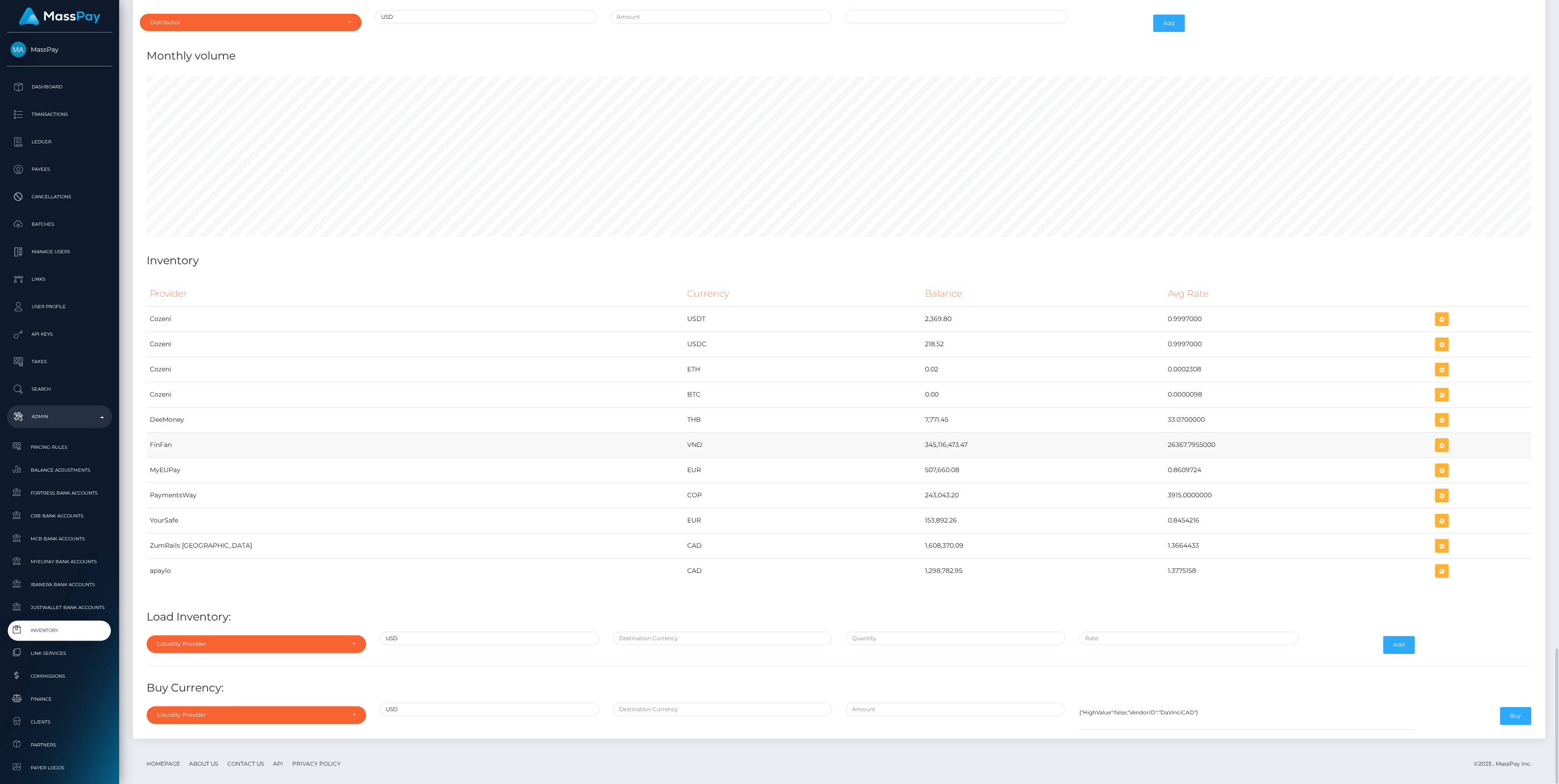
click at [783, 433] on td "VND" at bounding box center [803, 445] width 238 height 25
drag, startPoint x: 780, startPoint y: 430, endPoint x: 1164, endPoint y: 431, distance: 384.0
click at [1164, 433] on tr "FinFan VND 345,116,473.47 26367.7955000" at bounding box center [839, 445] width 1385 height 25
copy tr "345,116,473.47 26367.7955000"
